Goal: Task Accomplishment & Management: Use online tool/utility

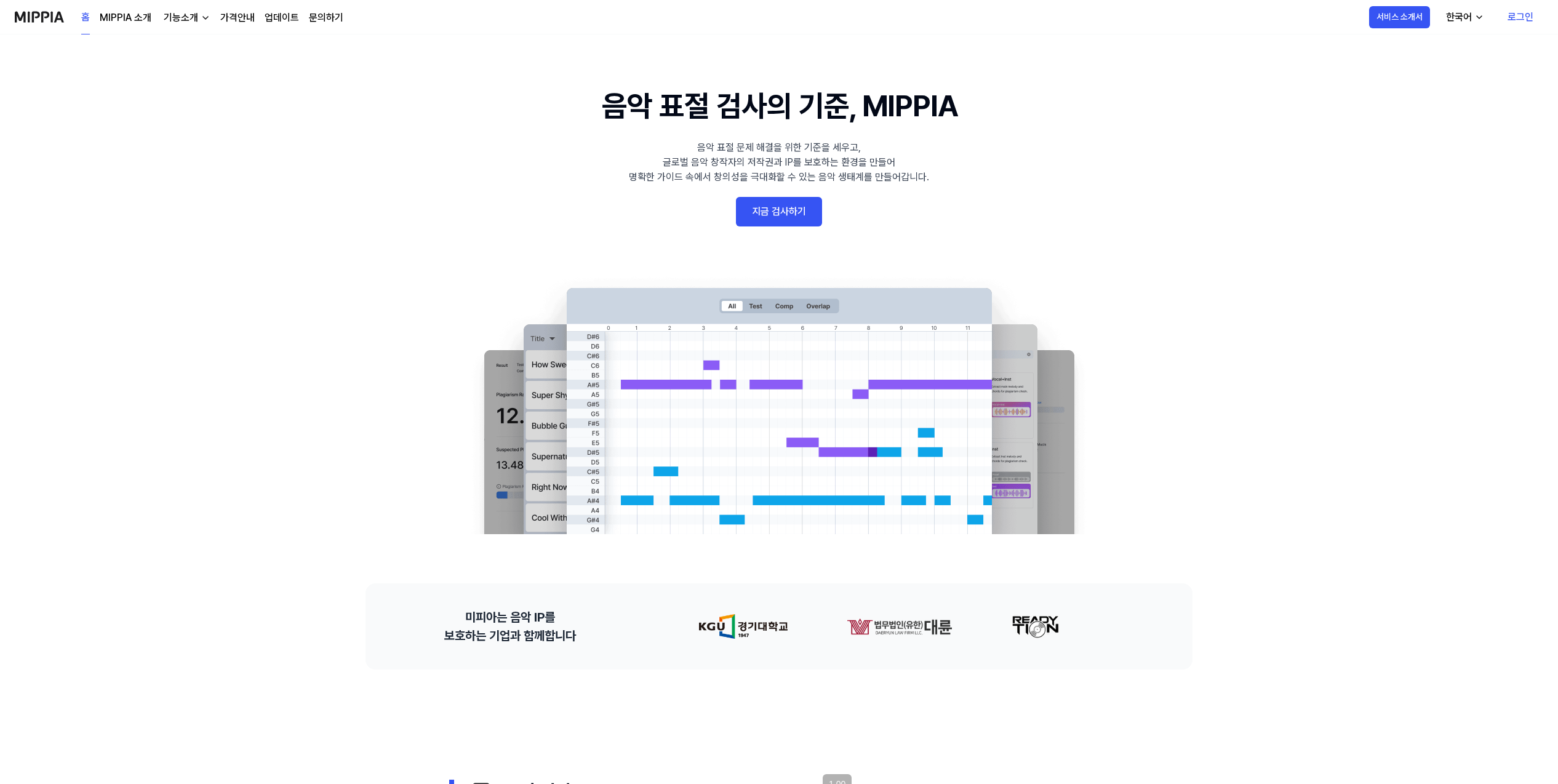
click at [1510, 19] on link "로그인" at bounding box center [1521, 17] width 46 height 35
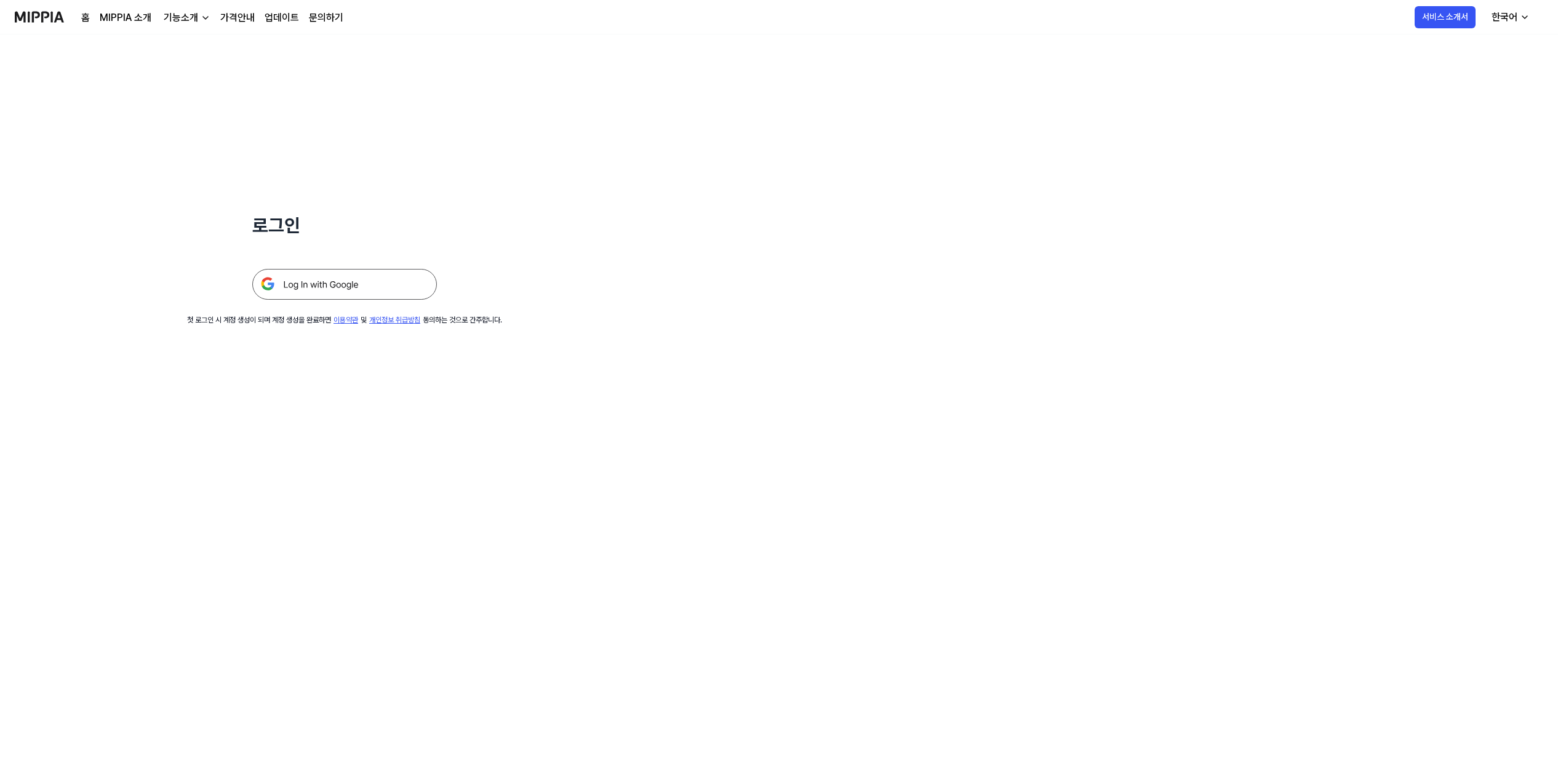
click at [396, 283] on img at bounding box center [344, 285] width 184 height 31
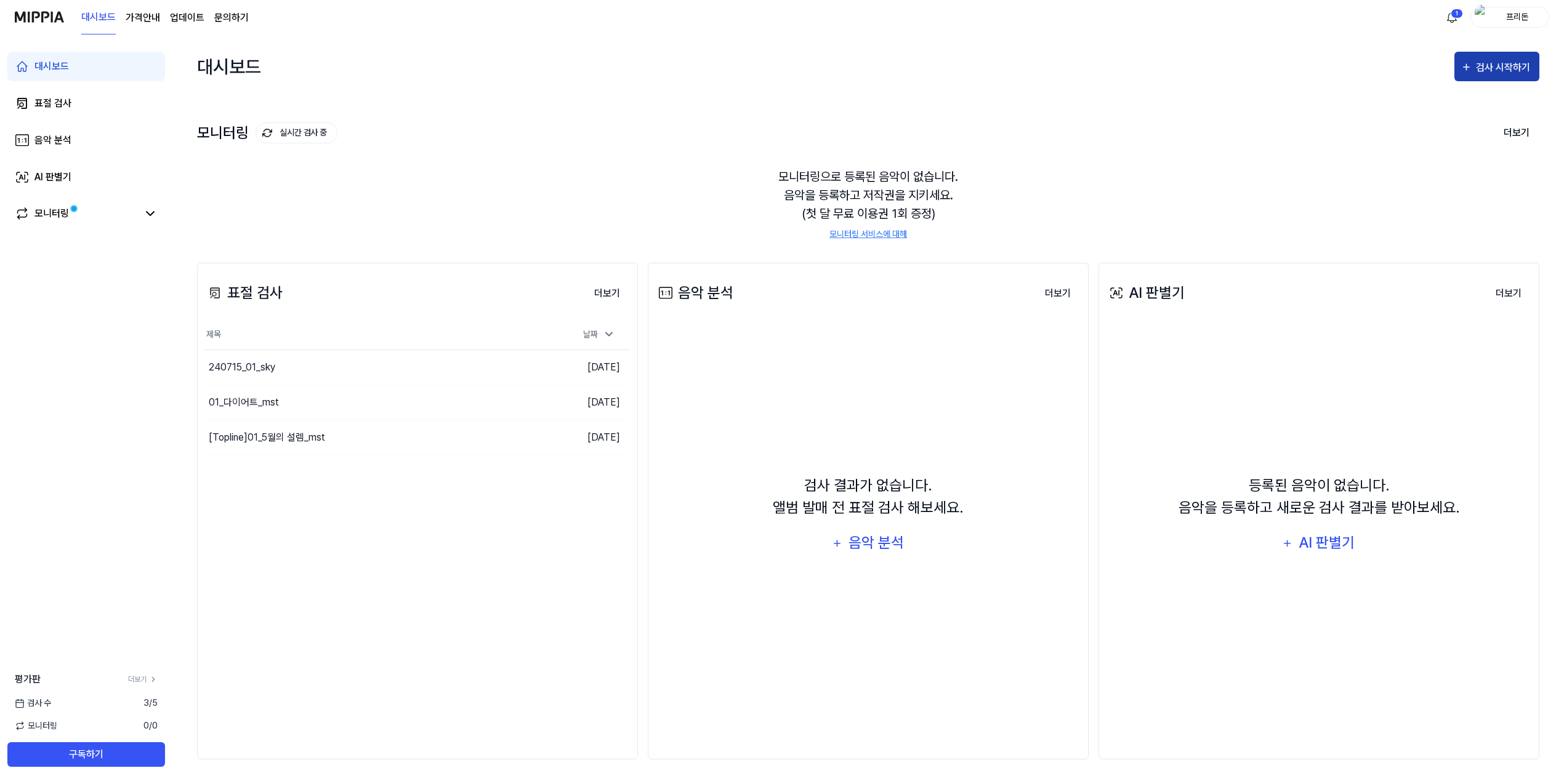
click at [1518, 74] on div "검사 시작하기" at bounding box center [1504, 68] width 58 height 16
click at [1485, 111] on div "표절 검사" at bounding box center [1474, 106] width 107 height 16
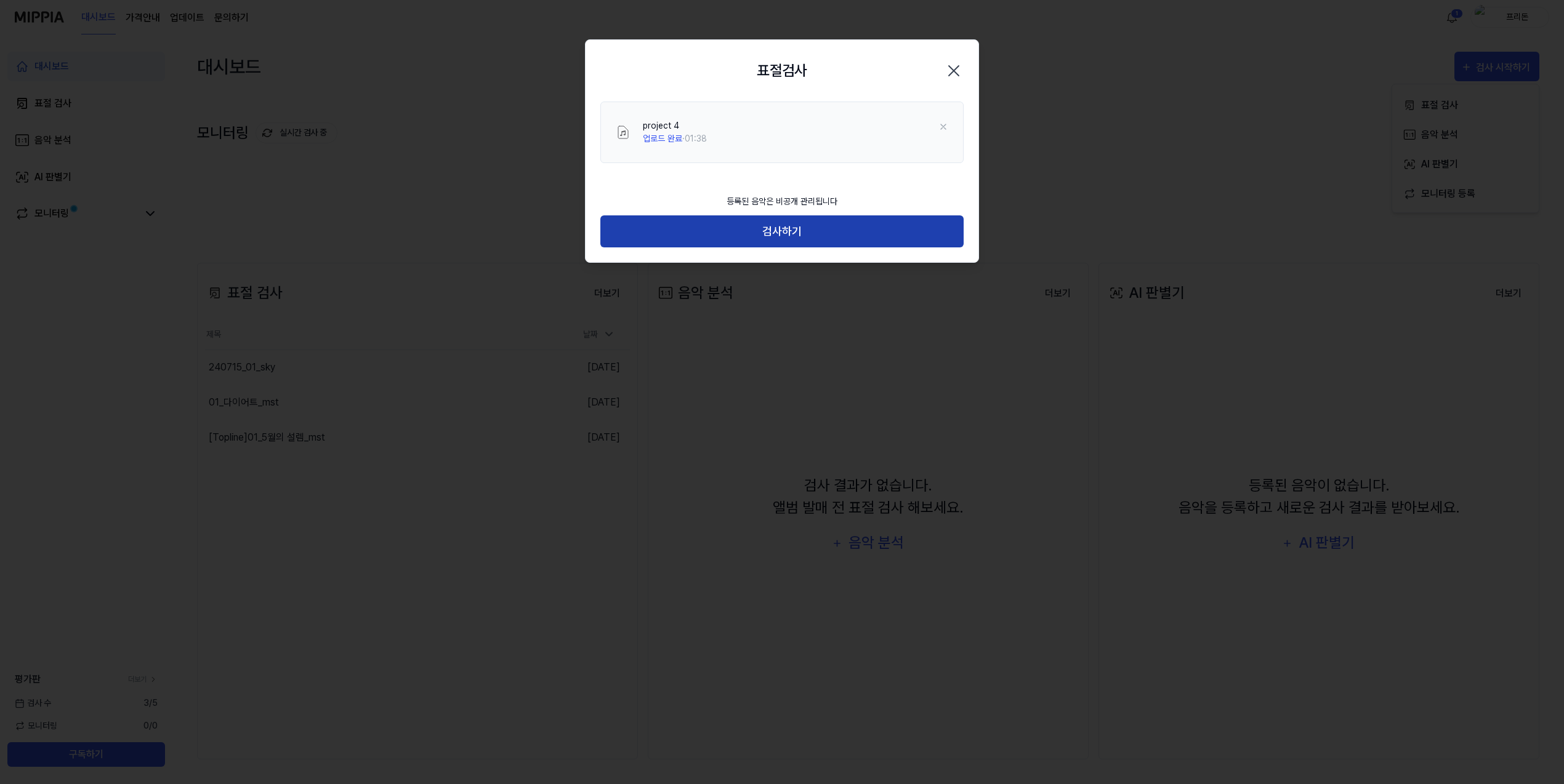
click at [791, 235] on button "검사하기" at bounding box center [782, 232] width 363 height 33
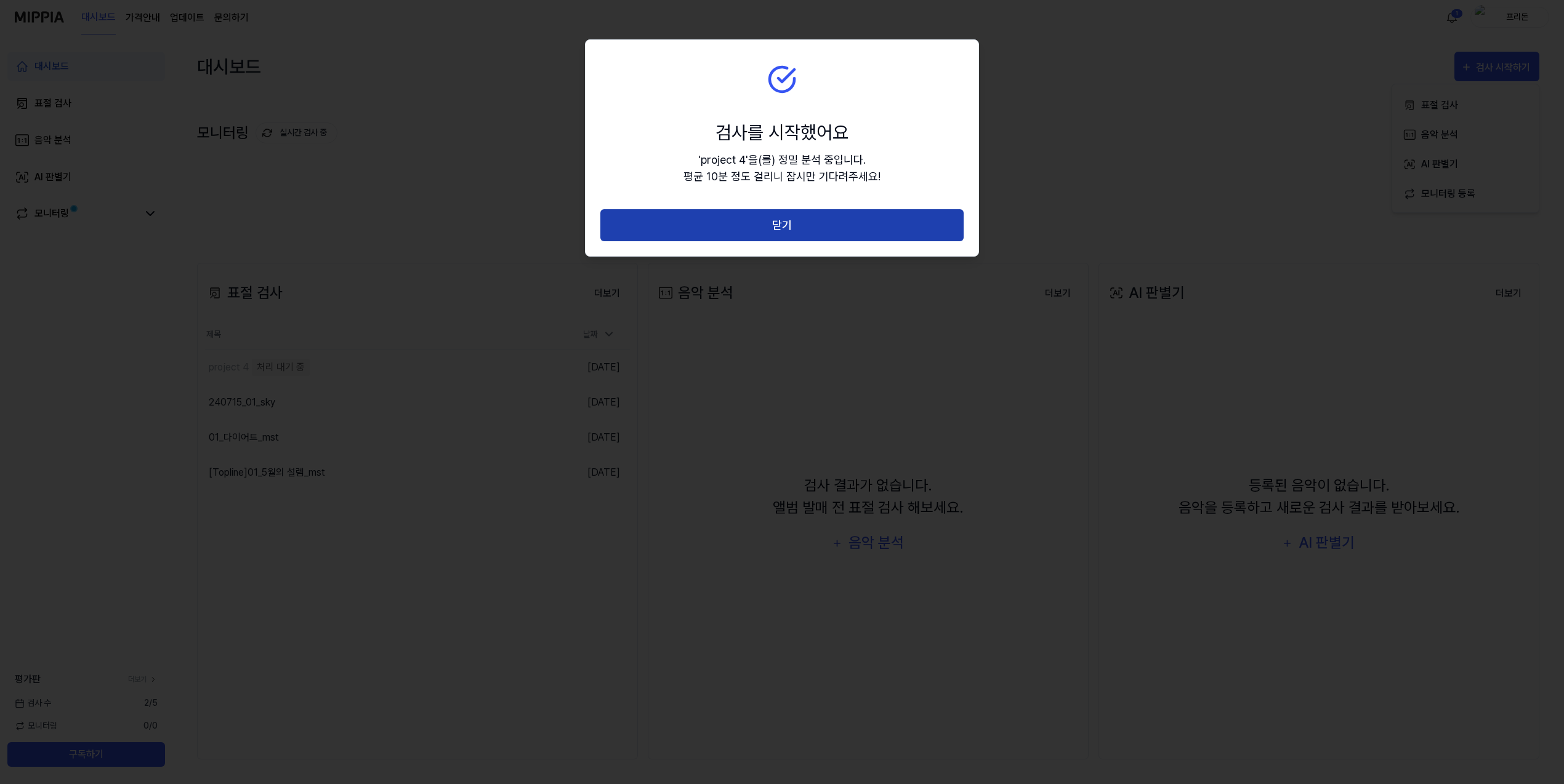
click at [797, 235] on button "닫기" at bounding box center [782, 225] width 363 height 33
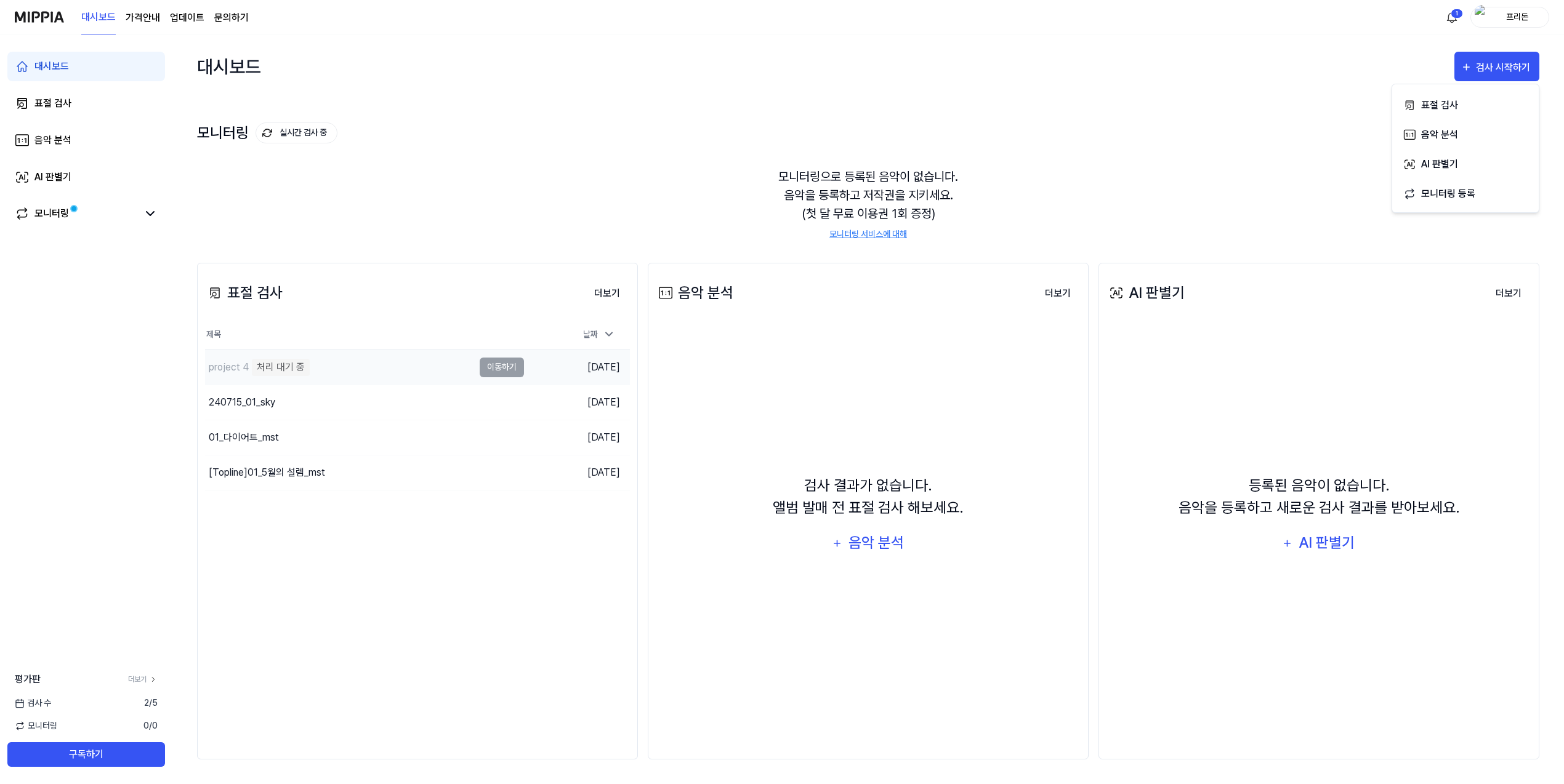
click at [242, 364] on div "project 4" at bounding box center [229, 367] width 40 height 15
click at [490, 371] on td "project 4 처리 대기 중 이동하기" at bounding box center [364, 368] width 319 height 35
click at [483, 364] on button "이동하기" at bounding box center [501, 368] width 45 height 20
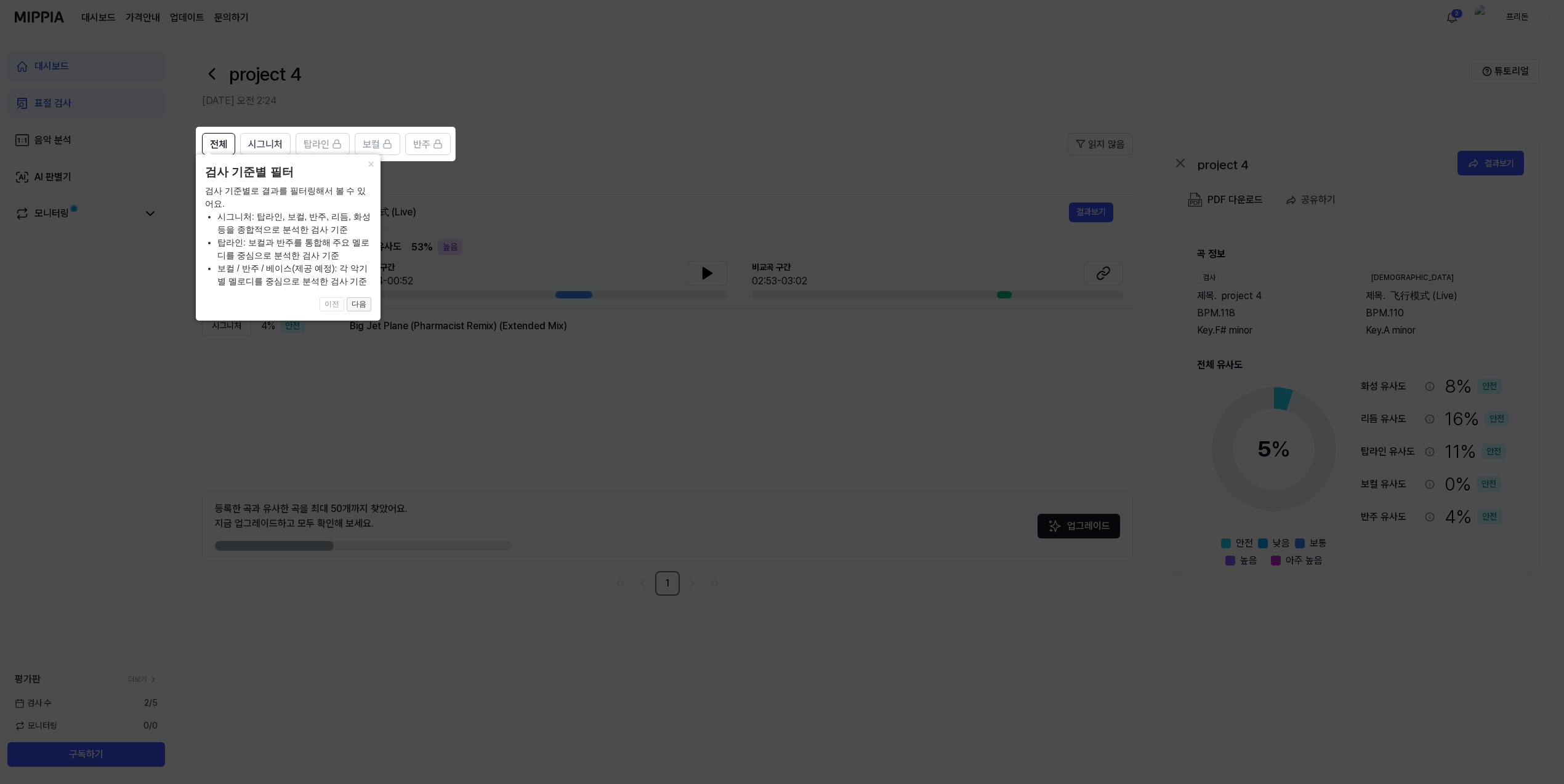
click at [370, 299] on button "다음" at bounding box center [359, 305] width 25 height 15
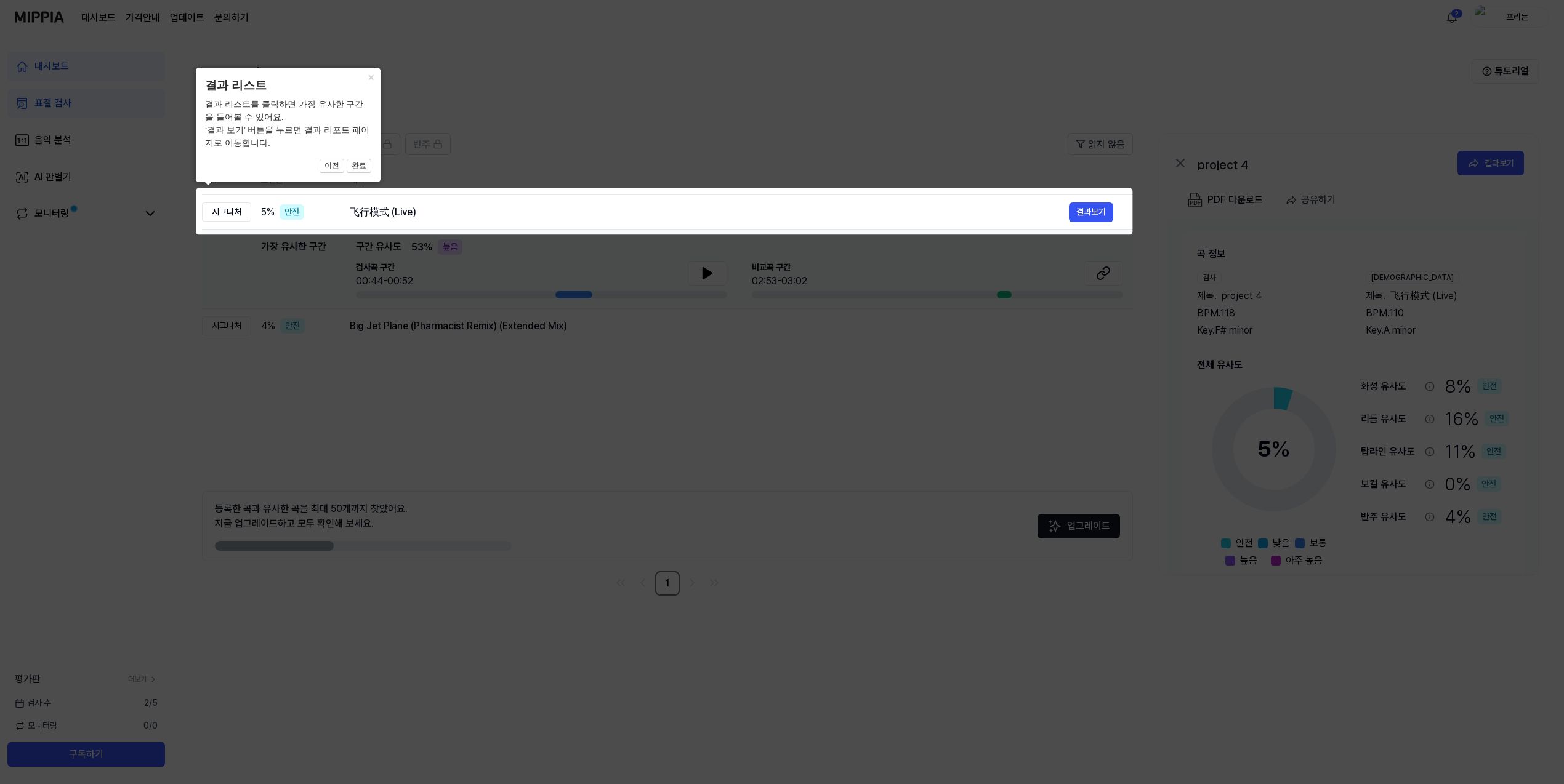
click at [713, 162] on icon at bounding box center [782, 392] width 1564 height 784
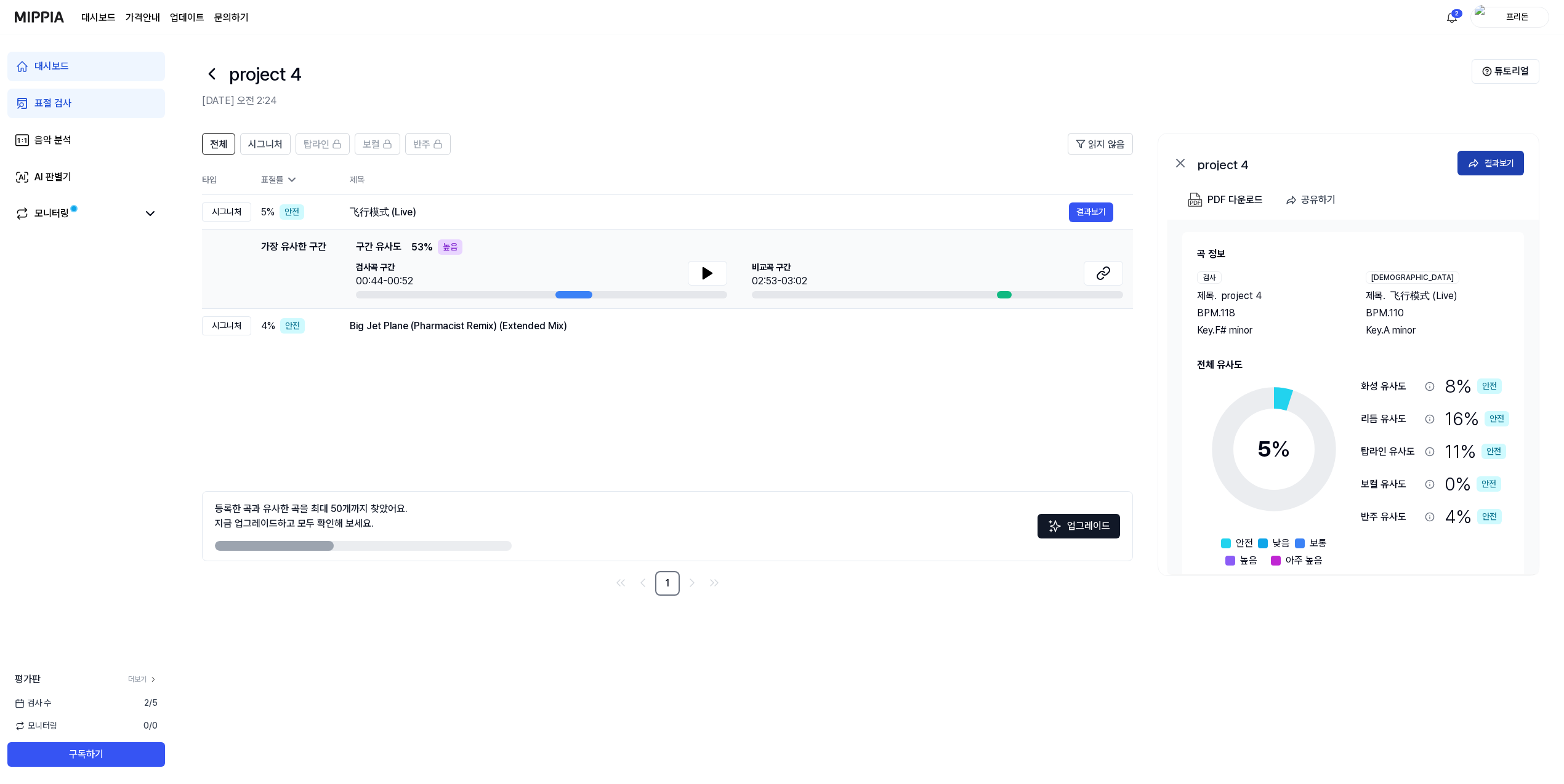
click at [1487, 169] on div "결과보기" at bounding box center [1499, 162] width 29 height 14
